Goal: Task Accomplishment & Management: Manage account settings

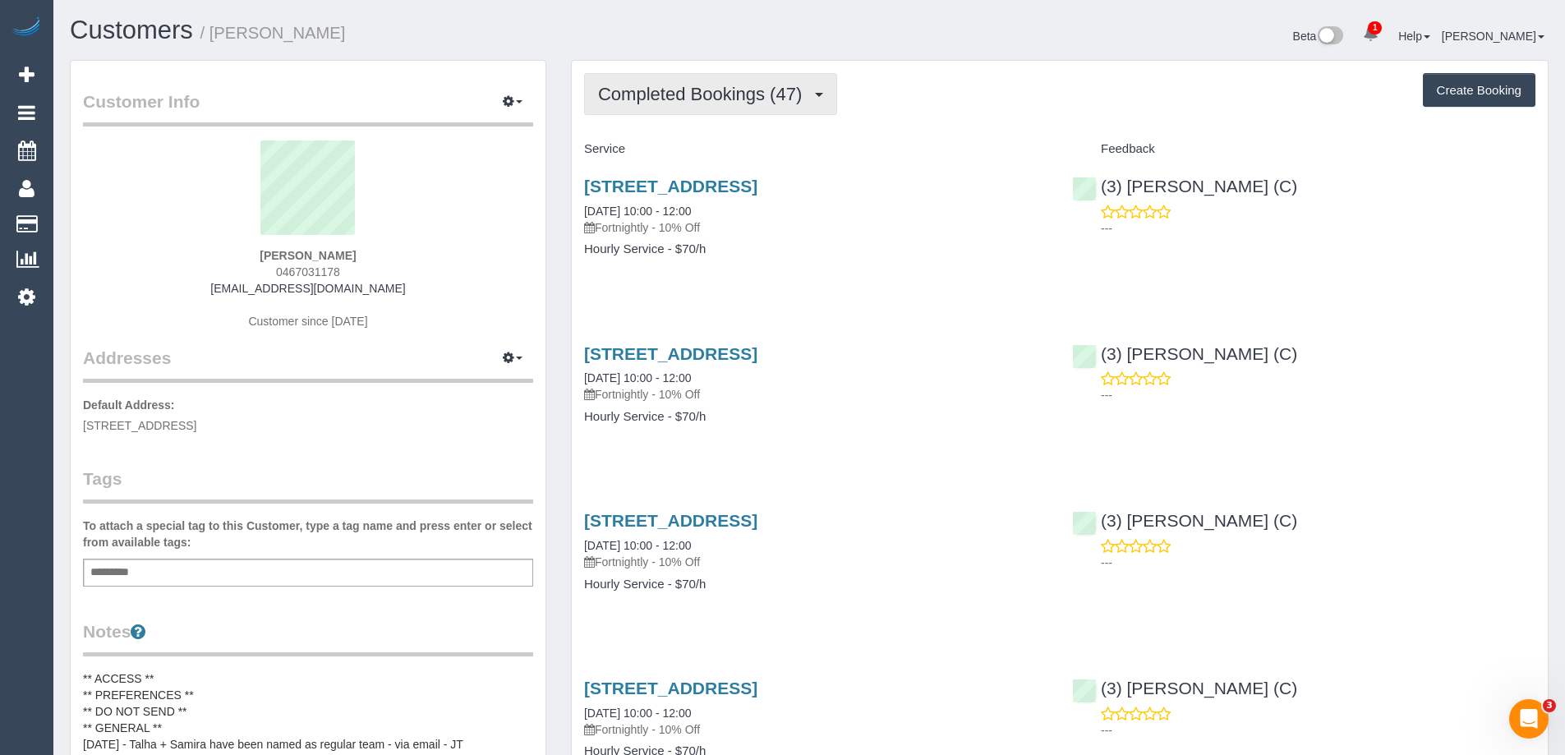
click at [775, 91] on span "Completed Bookings (47)" at bounding box center [704, 94] width 212 height 21
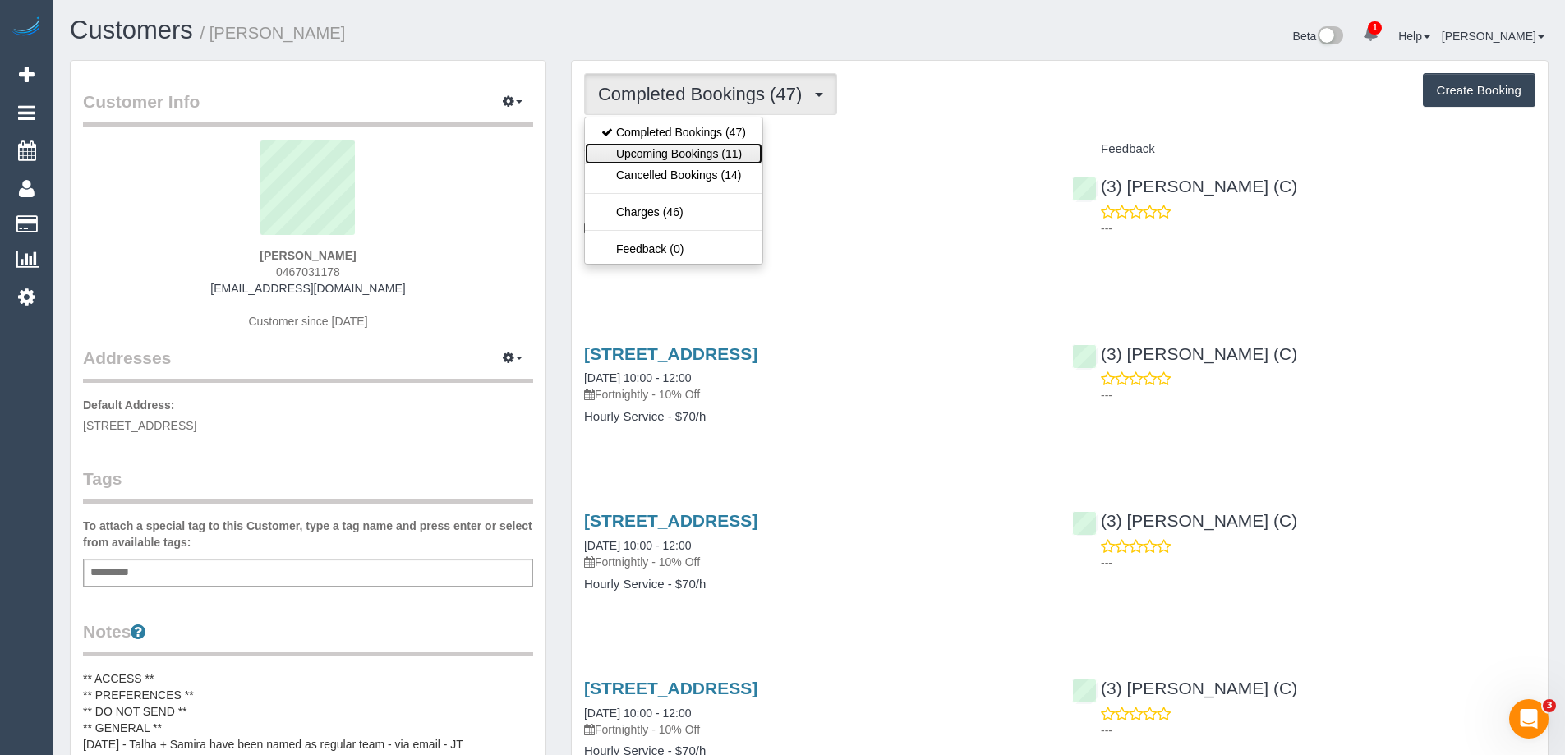
click at [740, 154] on link "Upcoming Bookings (11)" at bounding box center [673, 153] width 177 height 21
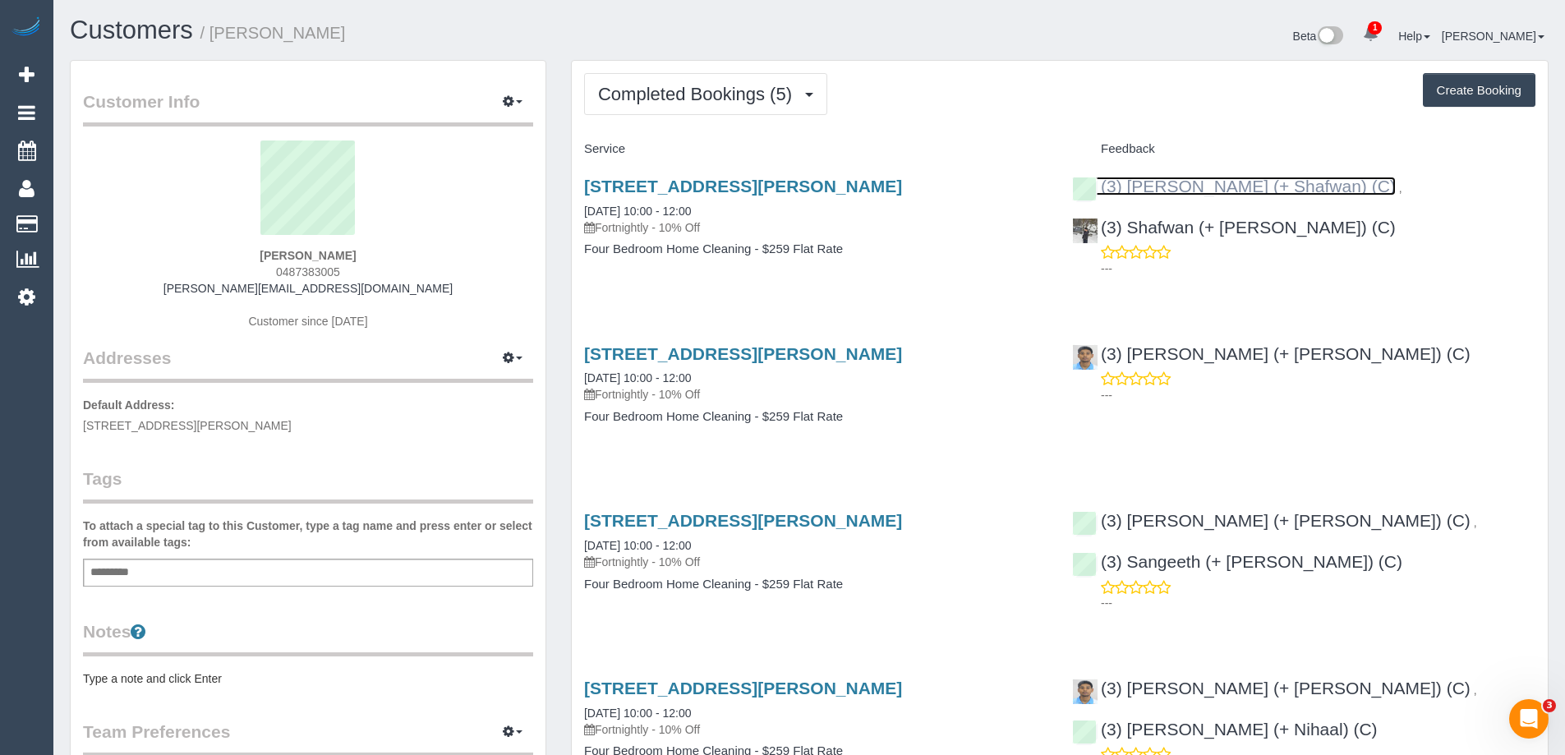
click at [1209, 179] on link "(3) Farhan (+ Shafwan) (C)" at bounding box center [1234, 186] width 324 height 19
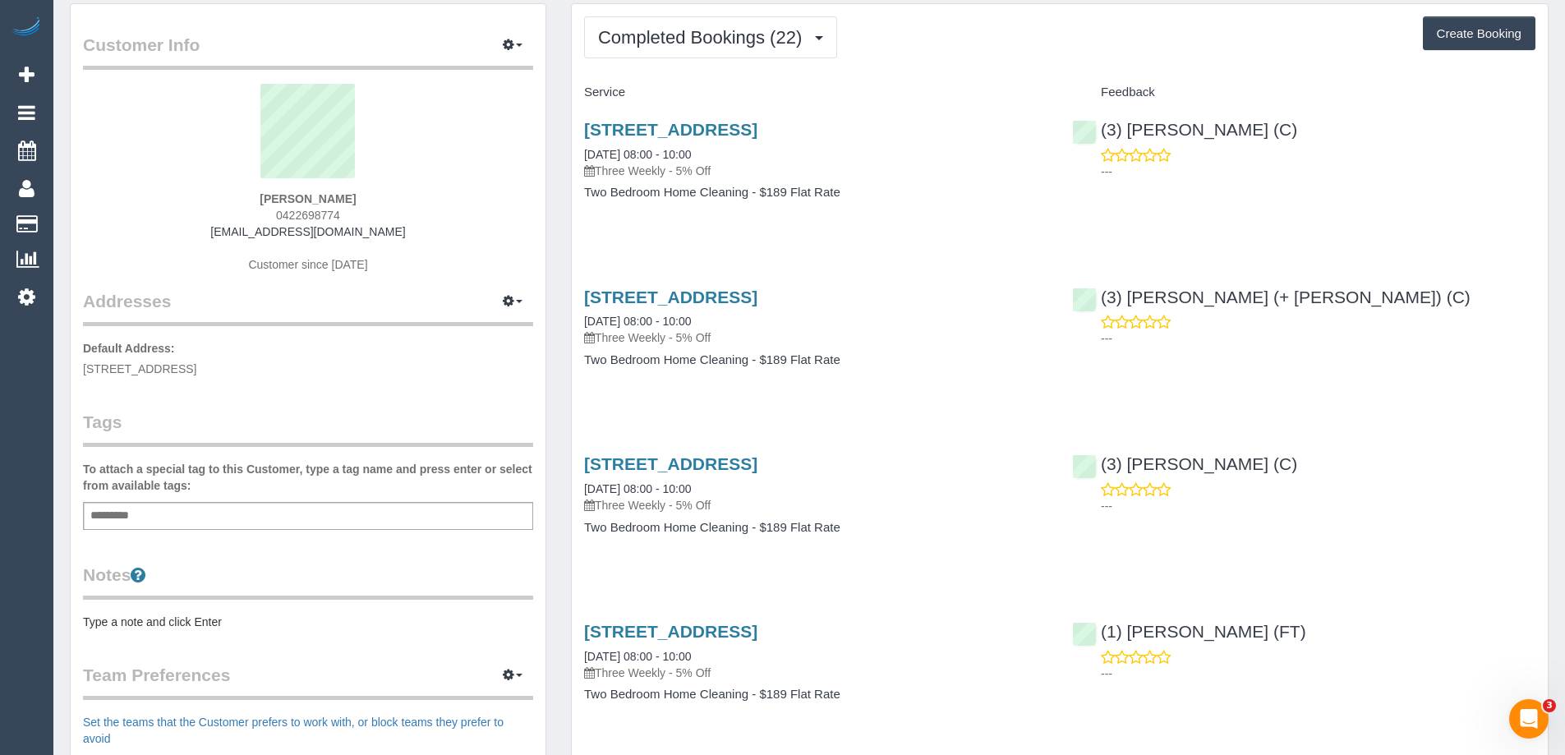
scroll to position [164, 0]
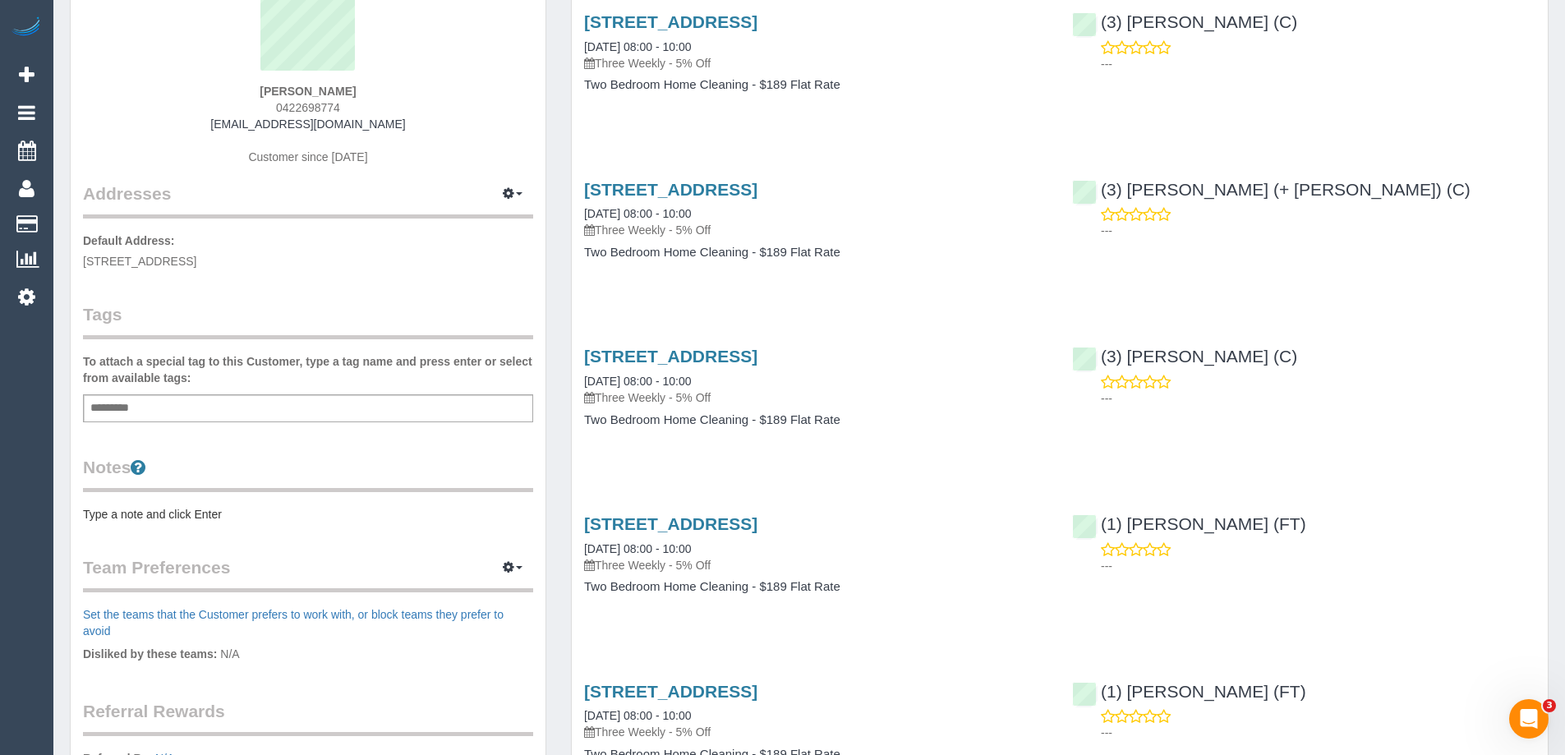
click at [117, 510] on pre "Type a note and click Enter" at bounding box center [308, 514] width 450 height 16
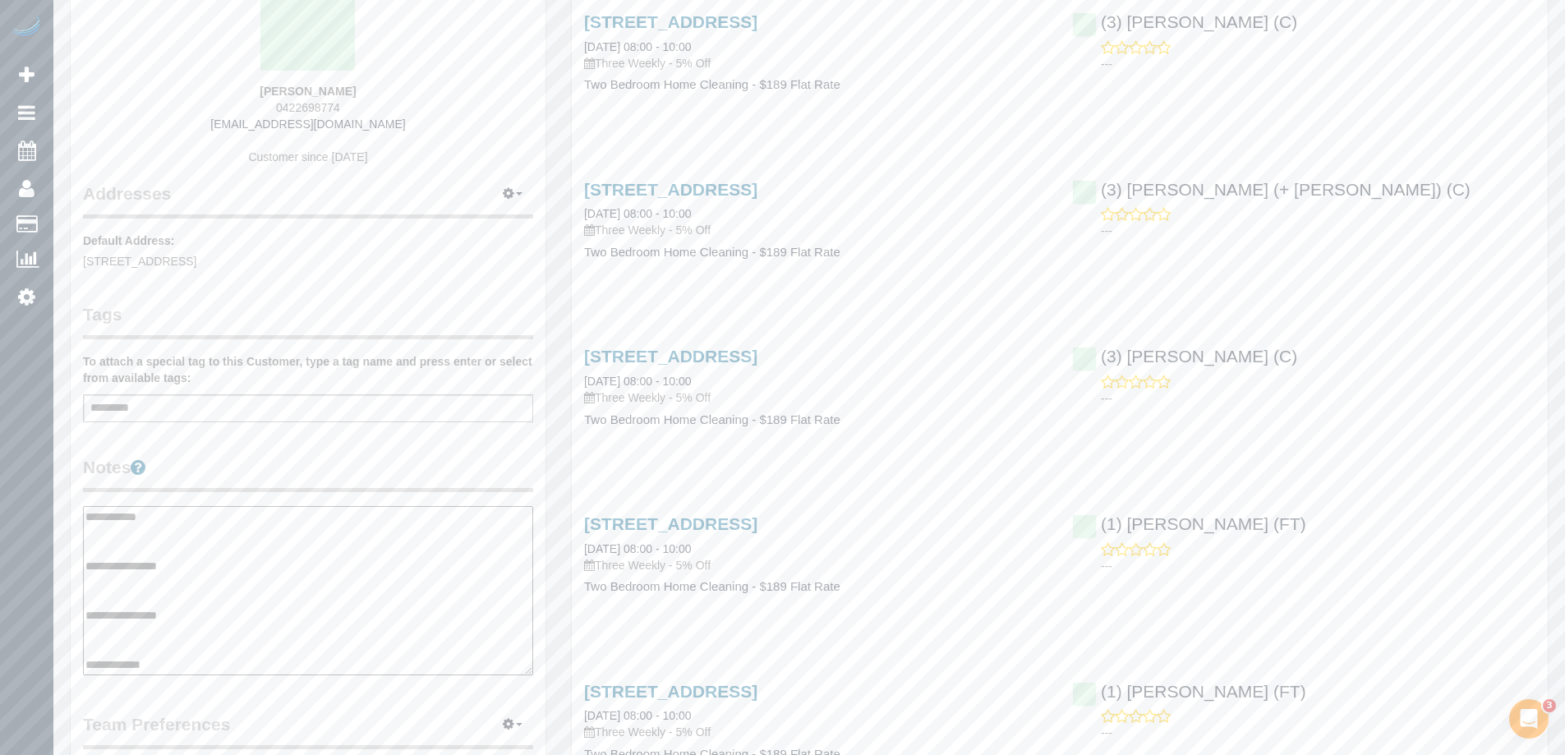
type textarea "**********"
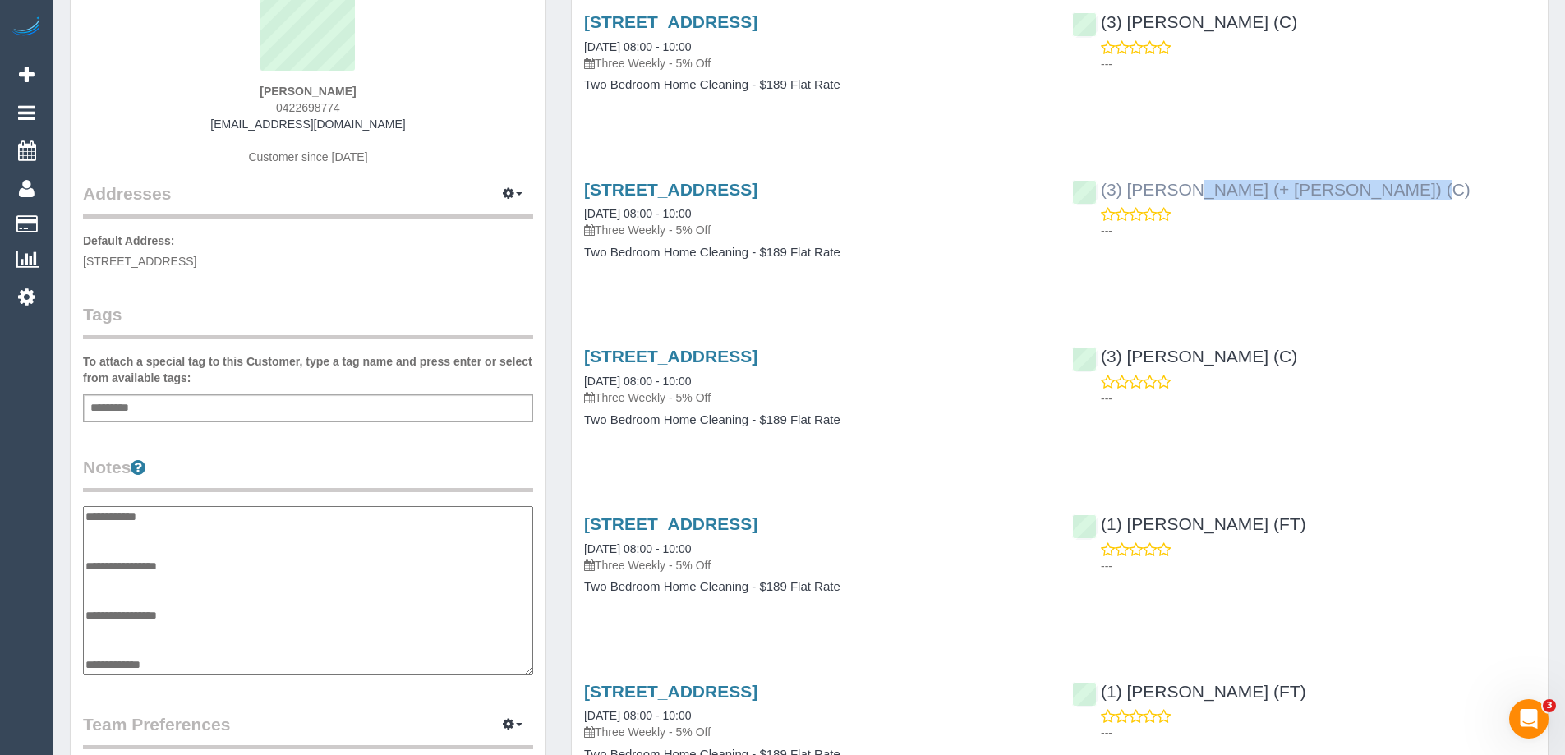
drag, startPoint x: 1330, startPoint y: 195, endPoint x: 1098, endPoint y: 194, distance: 231.7
click at [1098, 194] on div "(3) [PERSON_NAME] (+ [PERSON_NAME]) (C) ---" at bounding box center [1304, 206] width 488 height 81
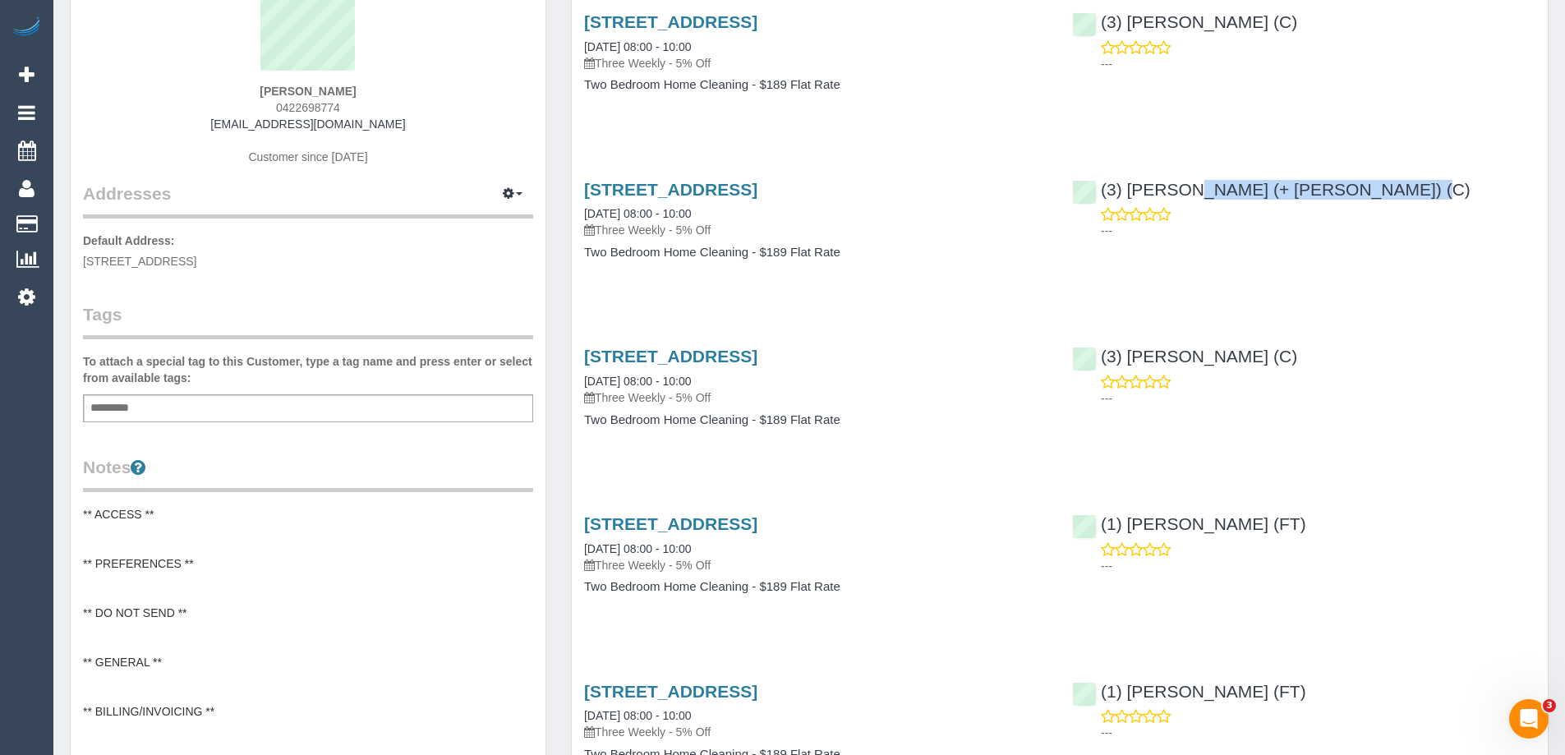
copy link "(3) [PERSON_NAME] (+ [PERSON_NAME]) (C)"
click at [138, 577] on pre "** ACCESS ** ** PREFERENCES ** ** DO NOT SEND ** ** GENERAL ** ** BILLING/INVOI…" at bounding box center [308, 637] width 450 height 263
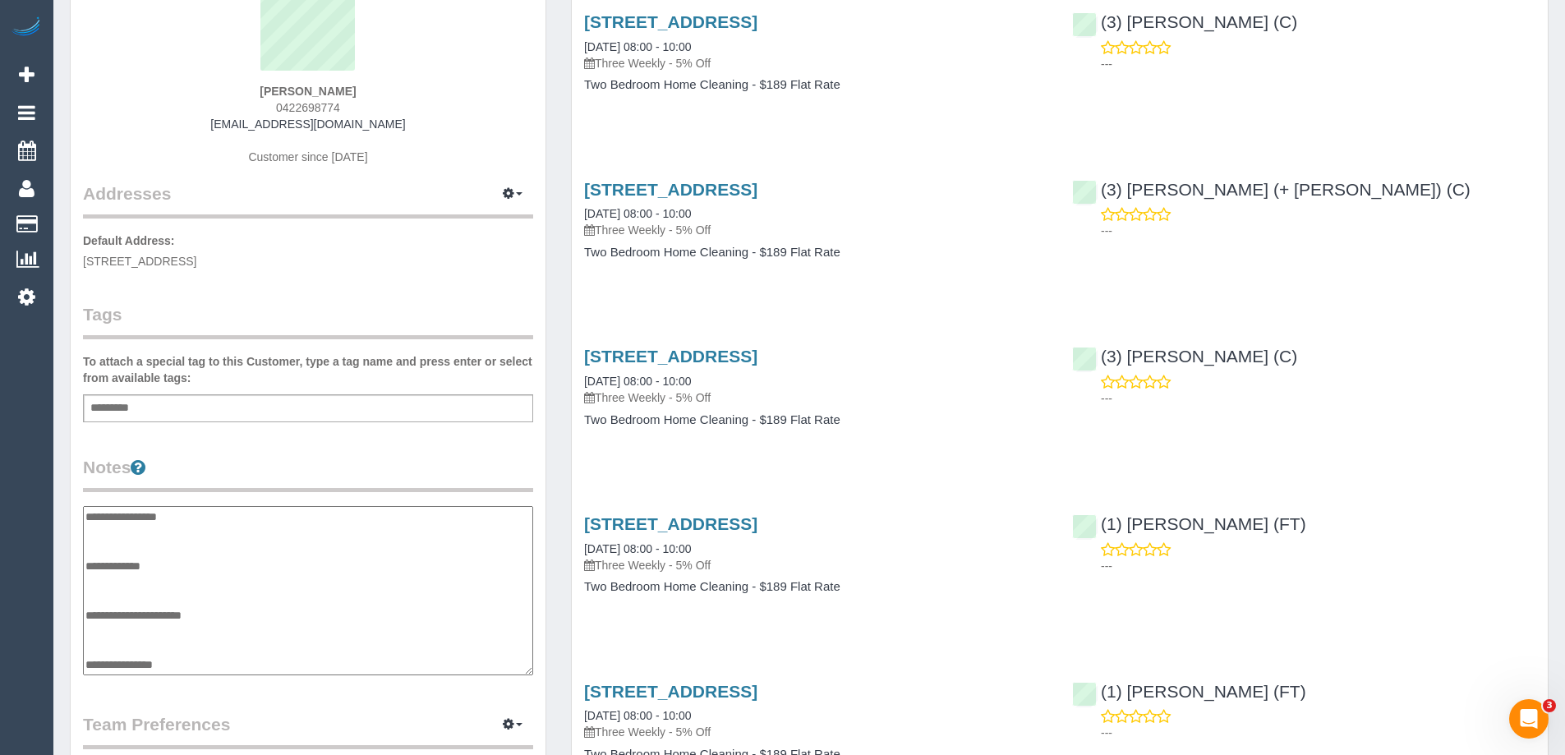
scroll to position [0, 0]
click at [131, 582] on textarea "**********" at bounding box center [308, 590] width 450 height 169
type textarea "**********"
click at [485, 472] on legend "Notes" at bounding box center [308, 473] width 450 height 37
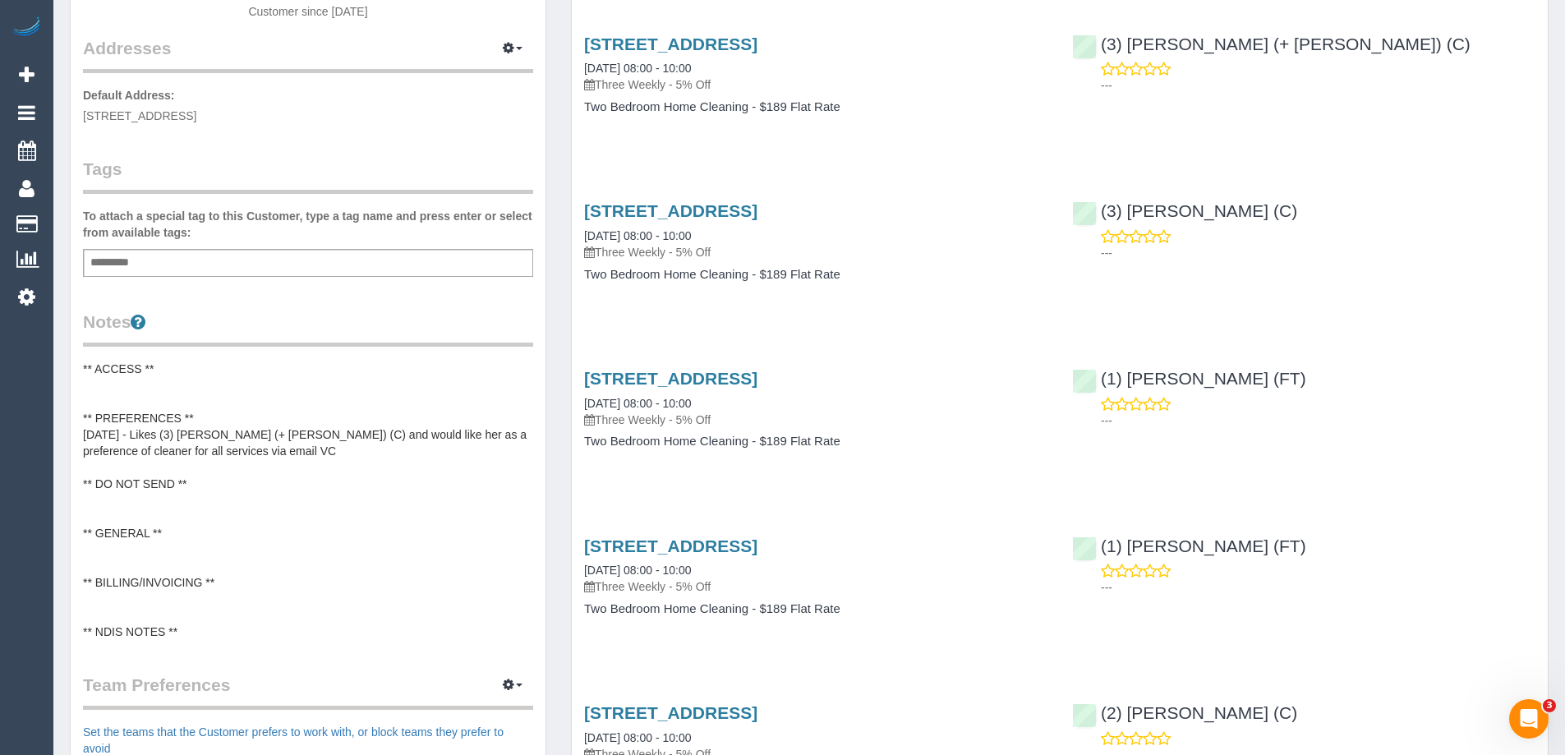
scroll to position [493, 0]
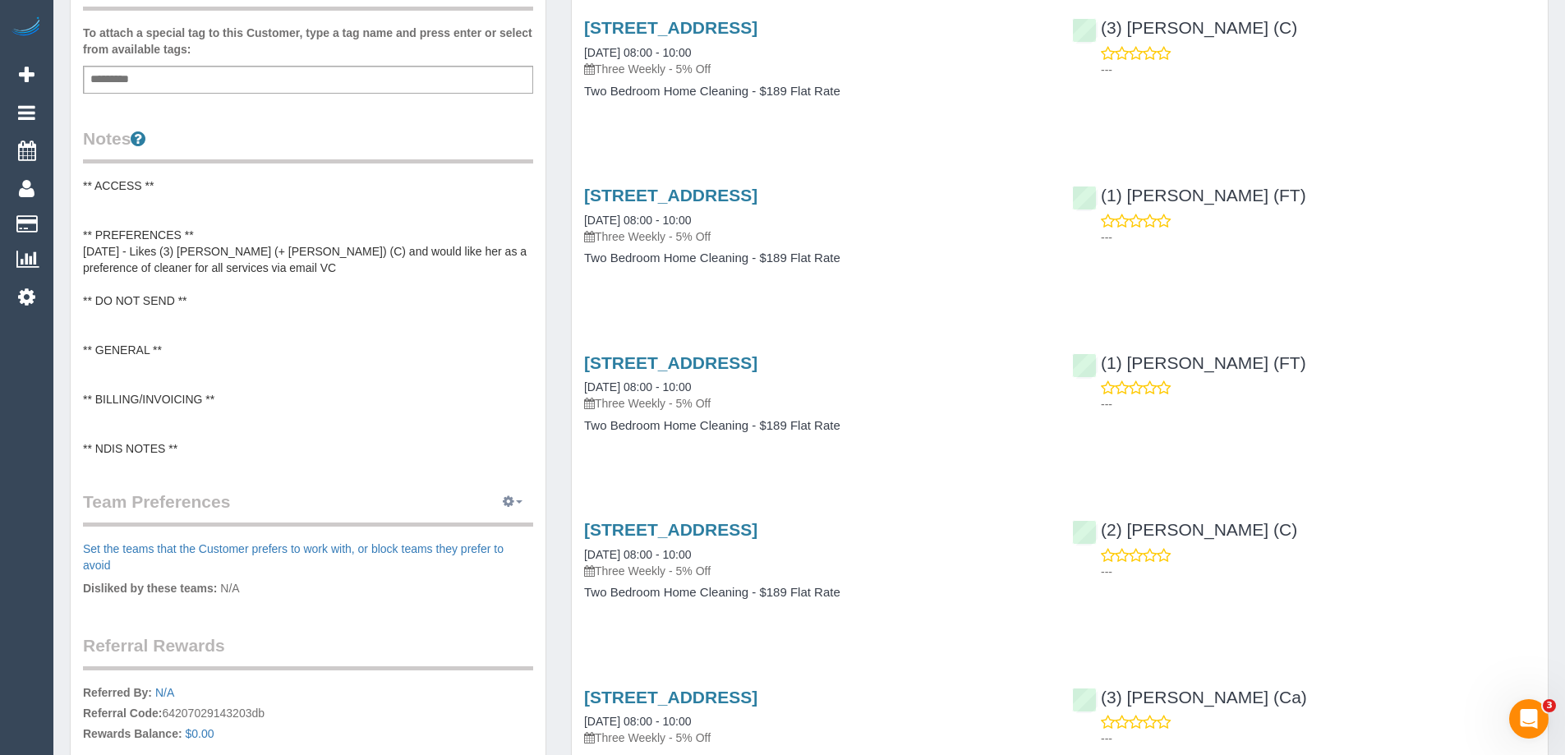
click at [515, 507] on button "button" at bounding box center [512, 502] width 41 height 25
click at [474, 526] on link "Manage Preferences" at bounding box center [463, 532] width 140 height 21
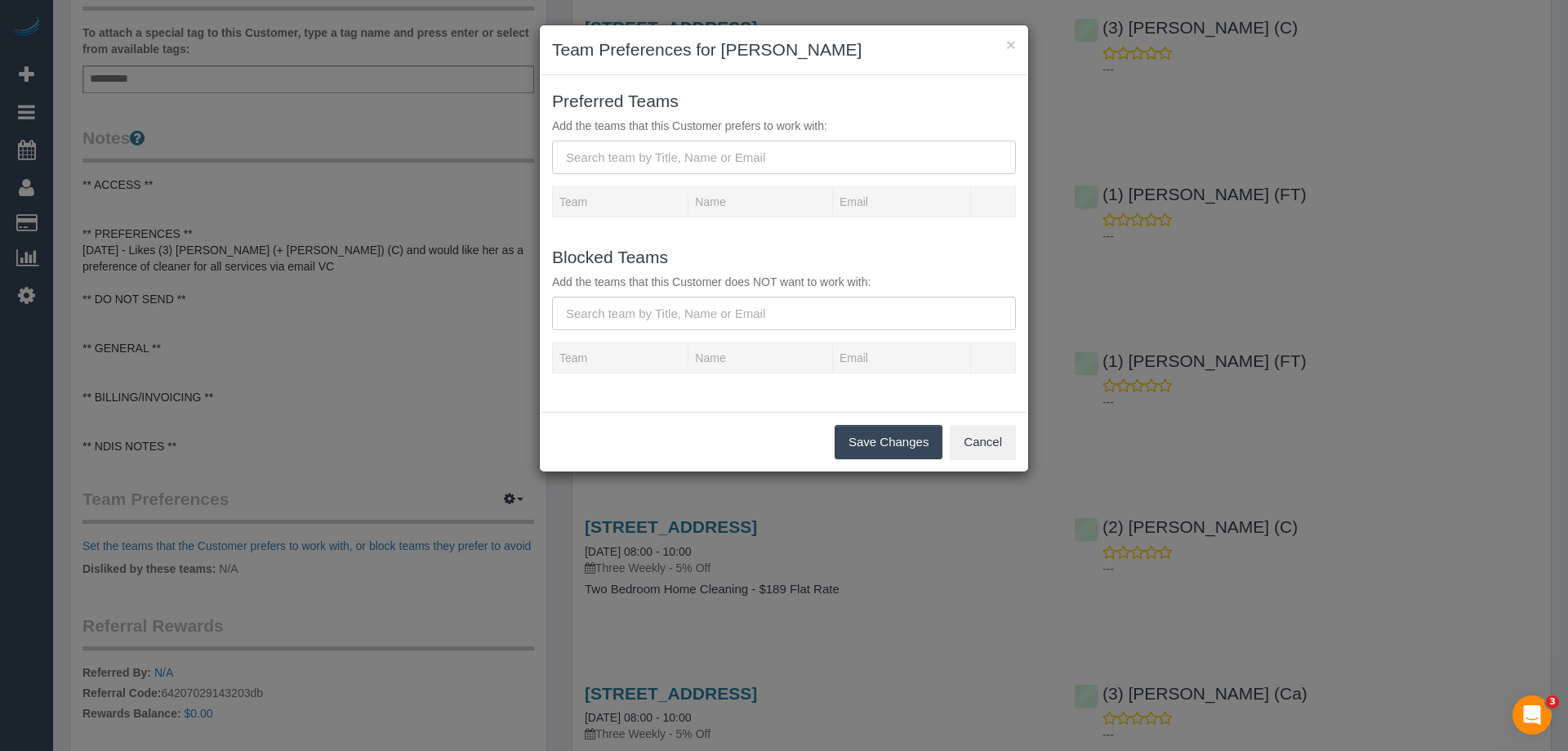
click at [664, 162] on input "text" at bounding box center [784, 157] width 464 height 34
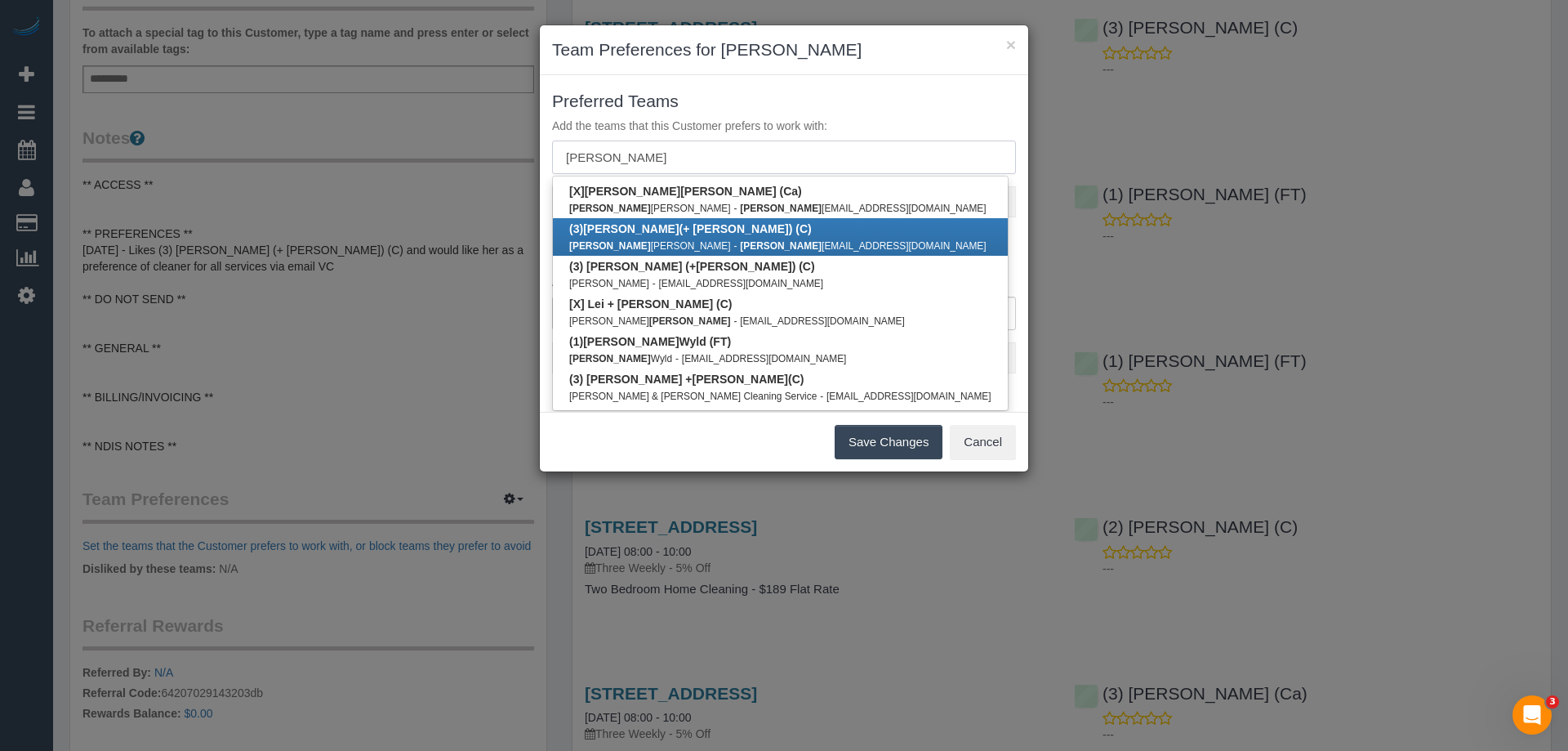
type input "[PERSON_NAME]"
click at [699, 229] on link "(3) [PERSON_NAME] (+ [PERSON_NAME]) (C) [PERSON_NAME] - [PERSON_NAME] [EMAIL_AD…" at bounding box center [781, 237] width 455 height 38
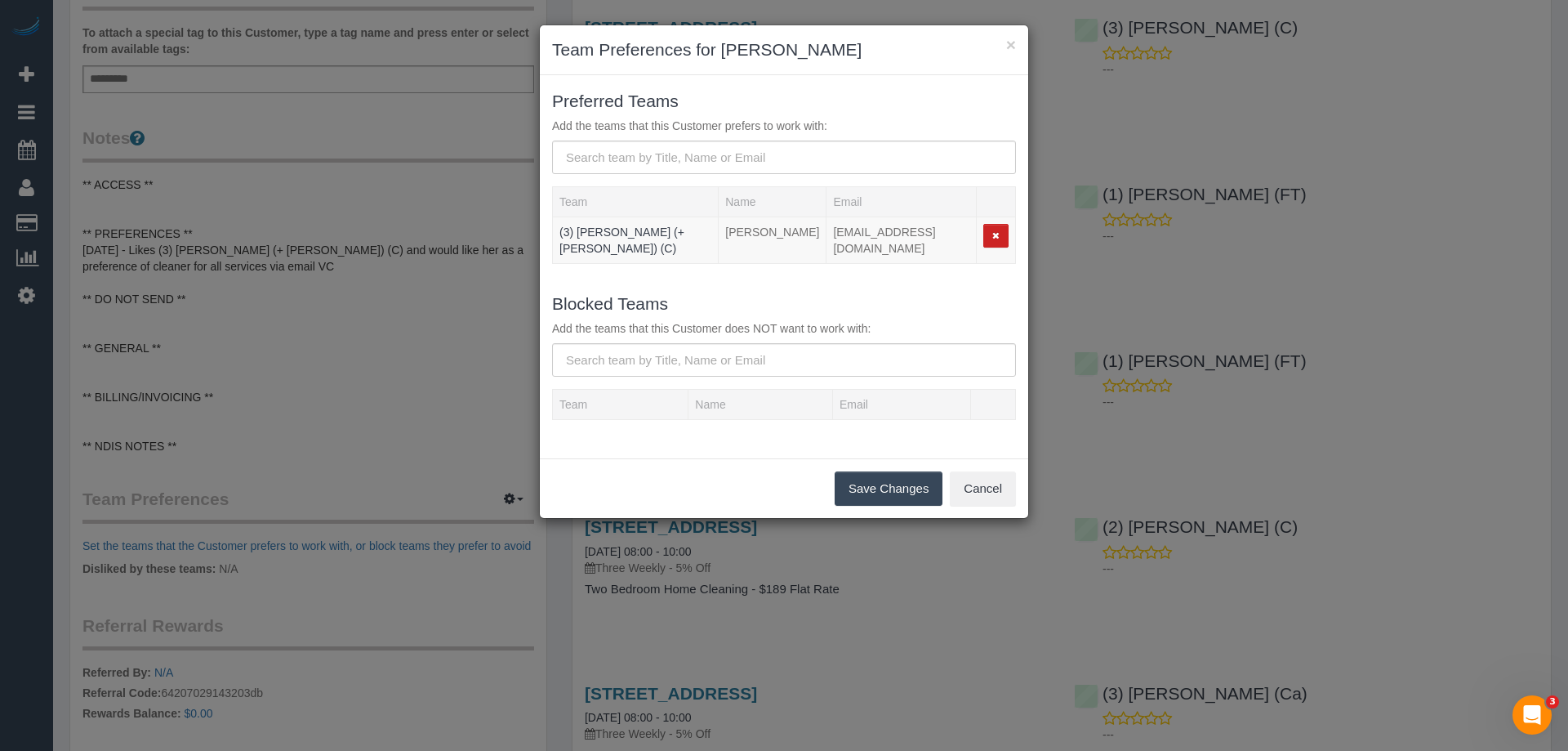
click at [911, 481] on button "Save Changes" at bounding box center [889, 488] width 107 height 35
